Goal: Information Seeking & Learning: Learn about a topic

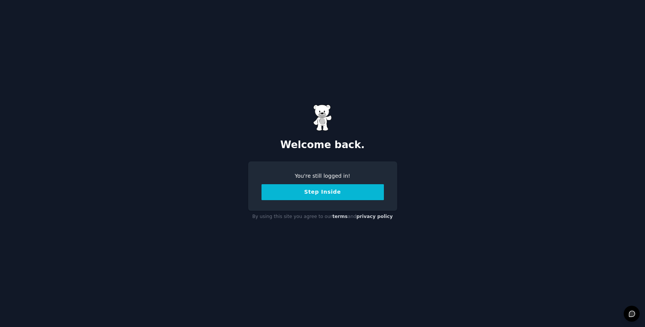
click at [300, 191] on button "Step Inside" at bounding box center [323, 192] width 122 height 16
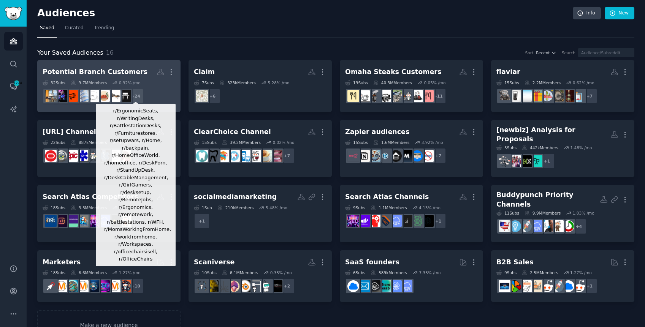
click at [133, 95] on div "+ 24" at bounding box center [136, 96] width 16 height 16
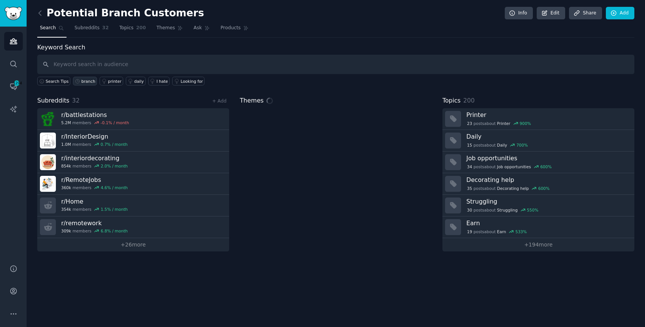
click at [79, 81] on icon at bounding box center [77, 81] width 5 height 5
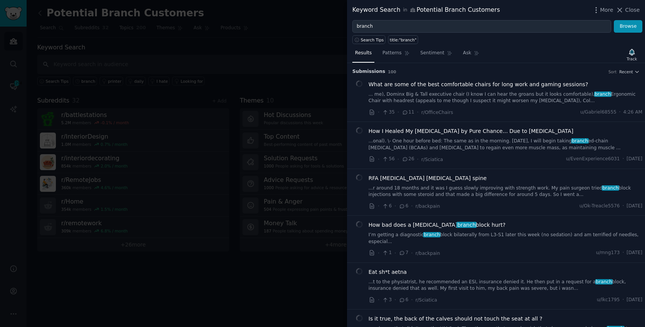
click at [489, 96] on link "... me), Dominx Big & Tall executive chair (I know I can hear the groans but it…" at bounding box center [506, 97] width 274 height 13
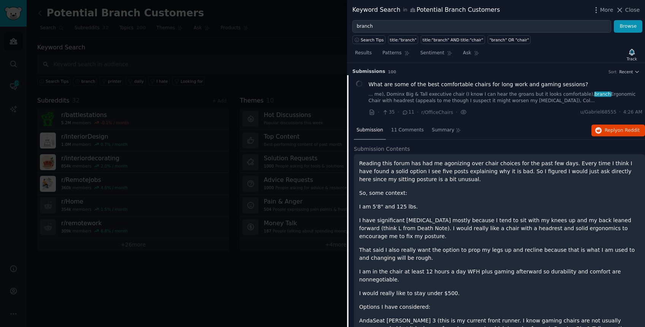
scroll to position [12, 0]
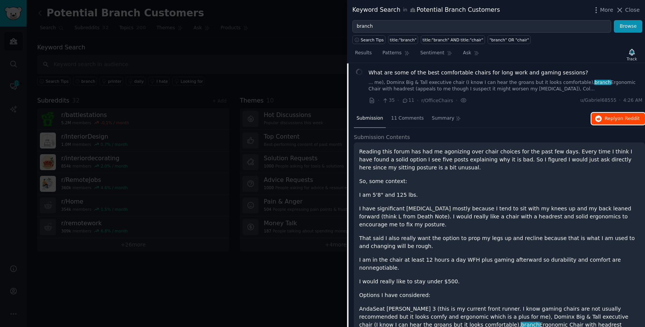
click at [620, 120] on span "on Reddit" at bounding box center [629, 118] width 22 height 5
